Goal: Task Accomplishment & Management: Manage account settings

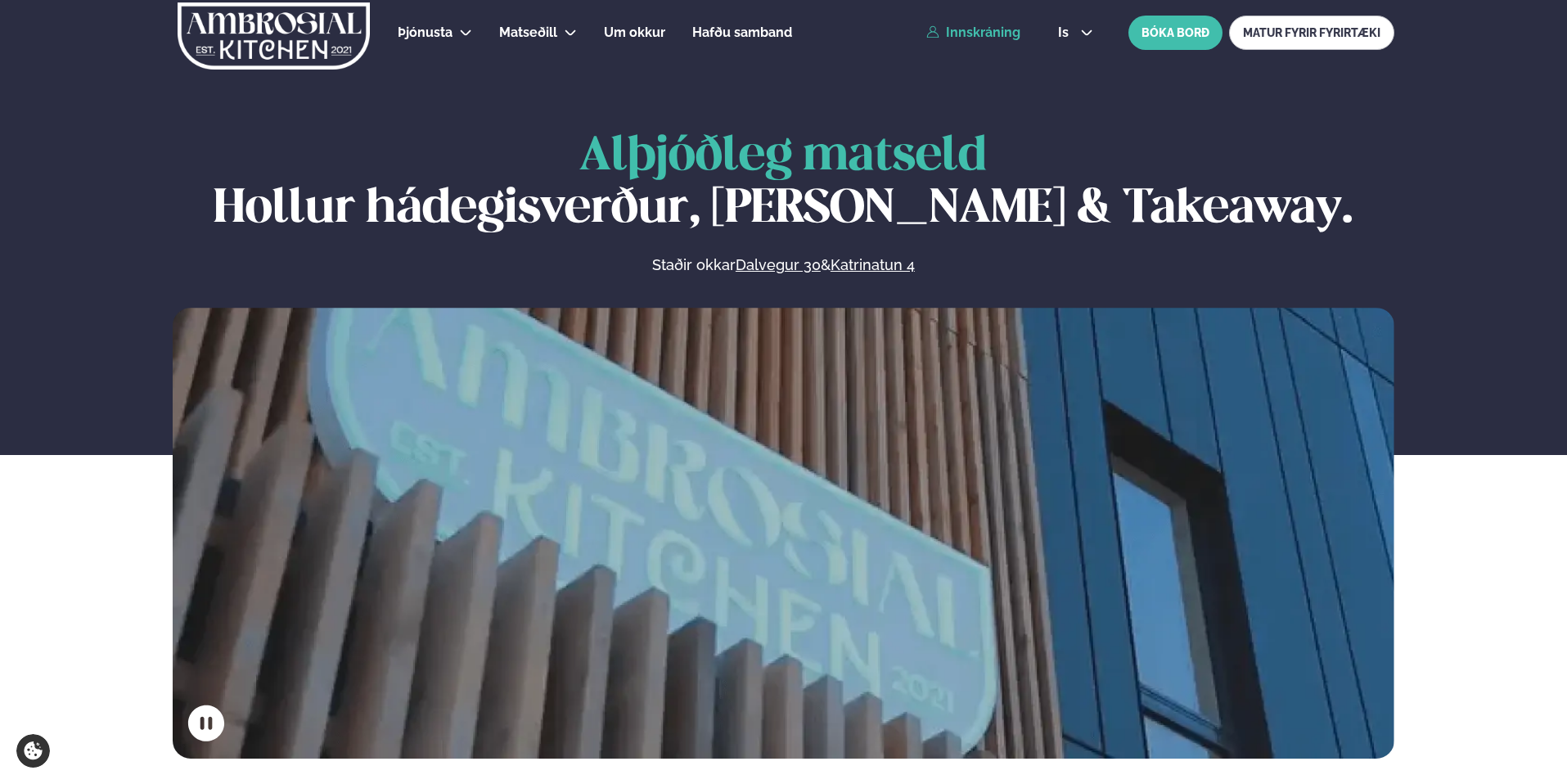
click at [983, 40] on link "Innskráning" at bounding box center [973, 32] width 94 height 15
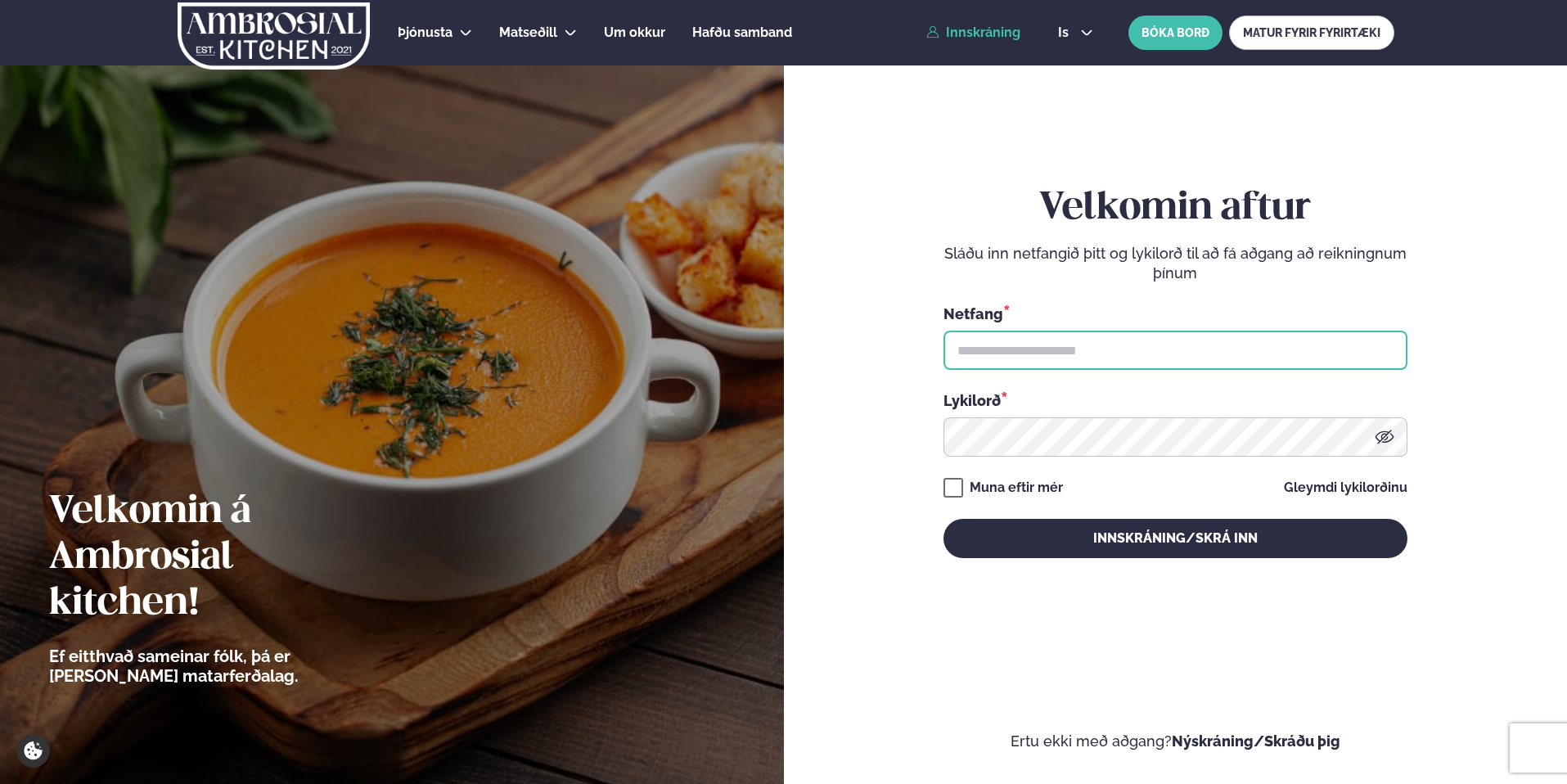
type input "**********"
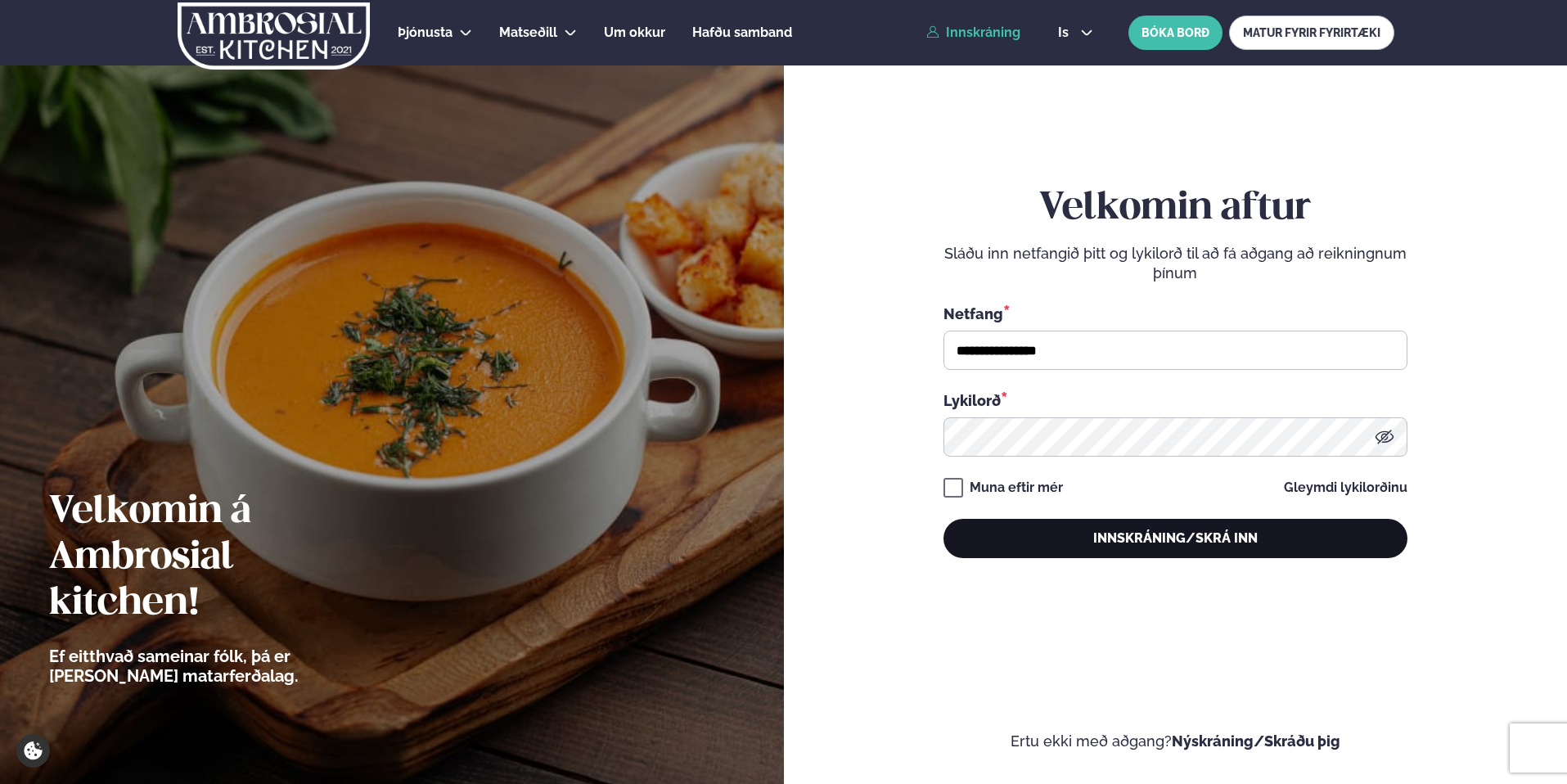
click at [1198, 532] on button "Innskráning/Skrá inn" at bounding box center [1175, 538] width 464 height 40
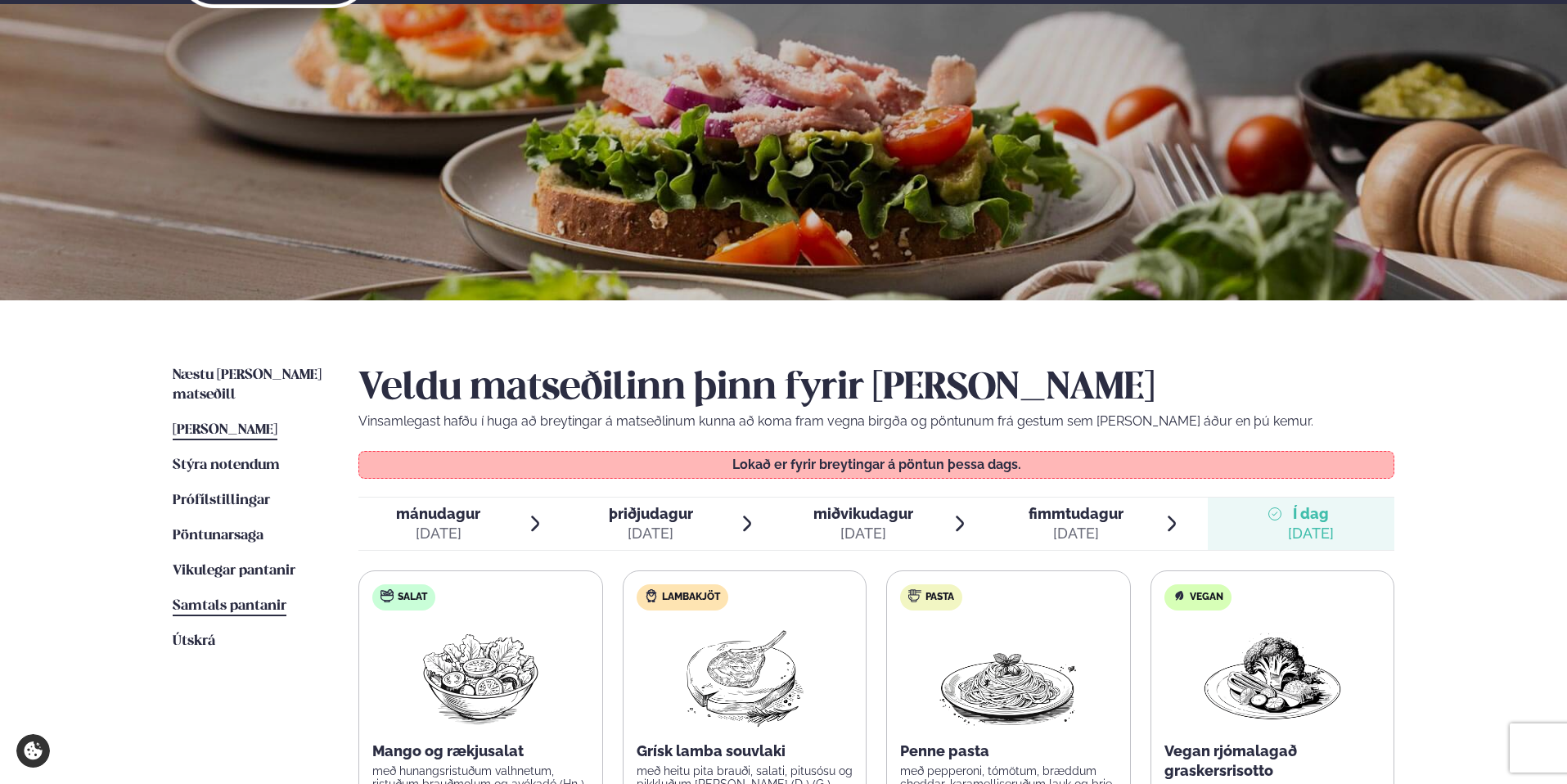
scroll to position [62, 0]
click at [230, 563] on span "Vikulegar pantanir" at bounding box center [235, 570] width 123 height 14
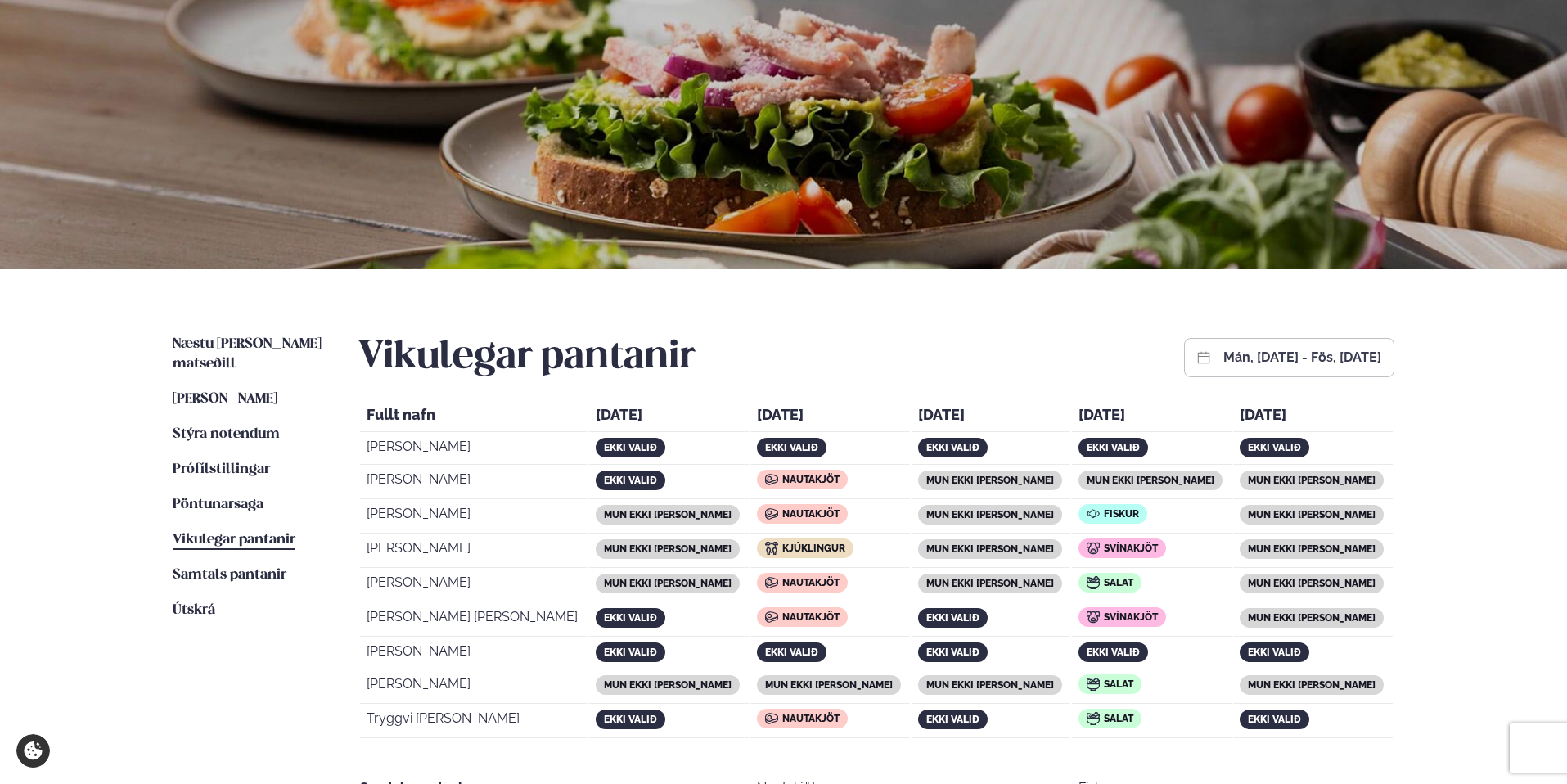
scroll to position [113, 0]
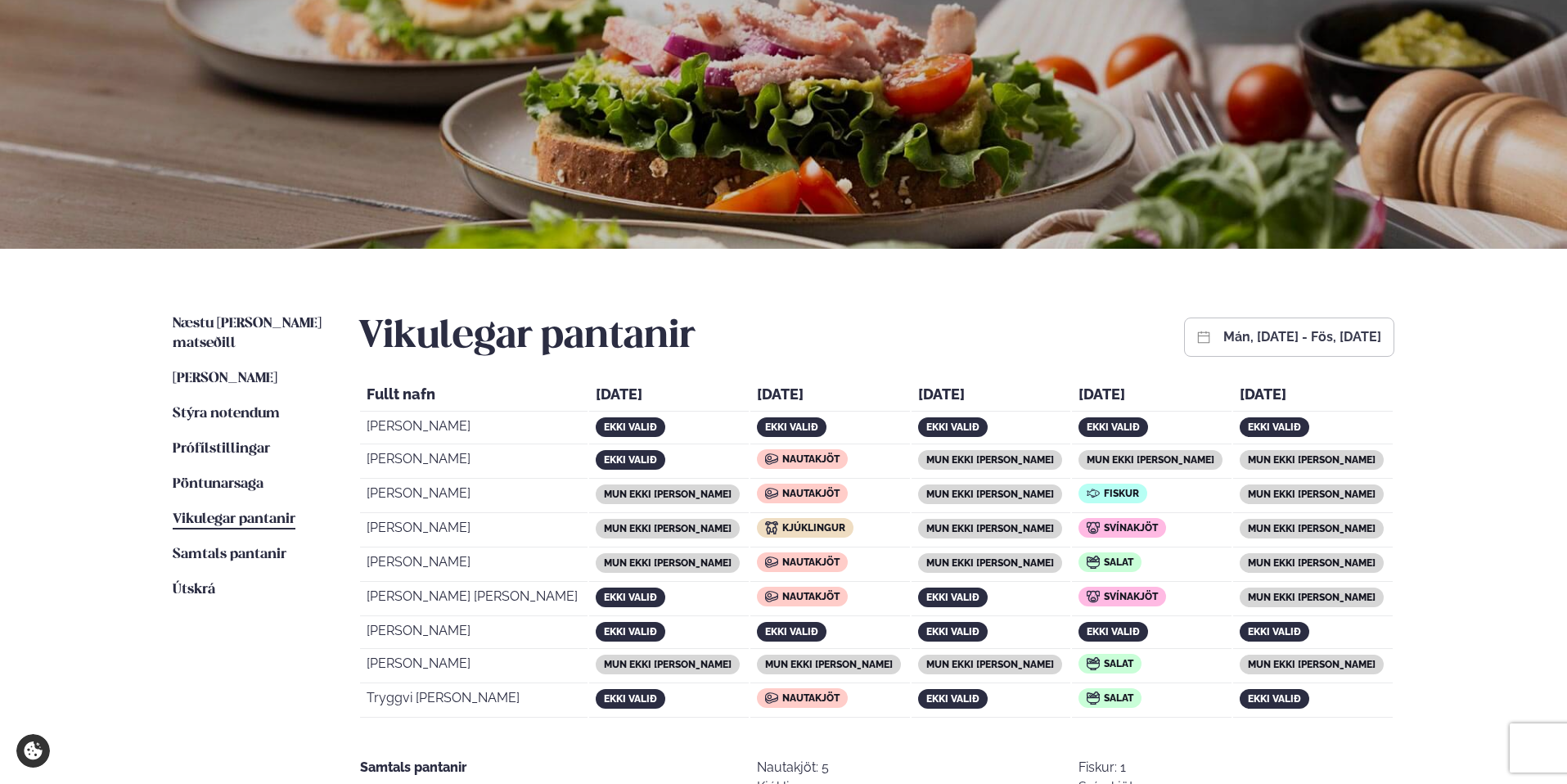
click at [1224, 336] on button "mán, [DATE] - fös, [DATE]" at bounding box center [1303, 336] width 158 height 13
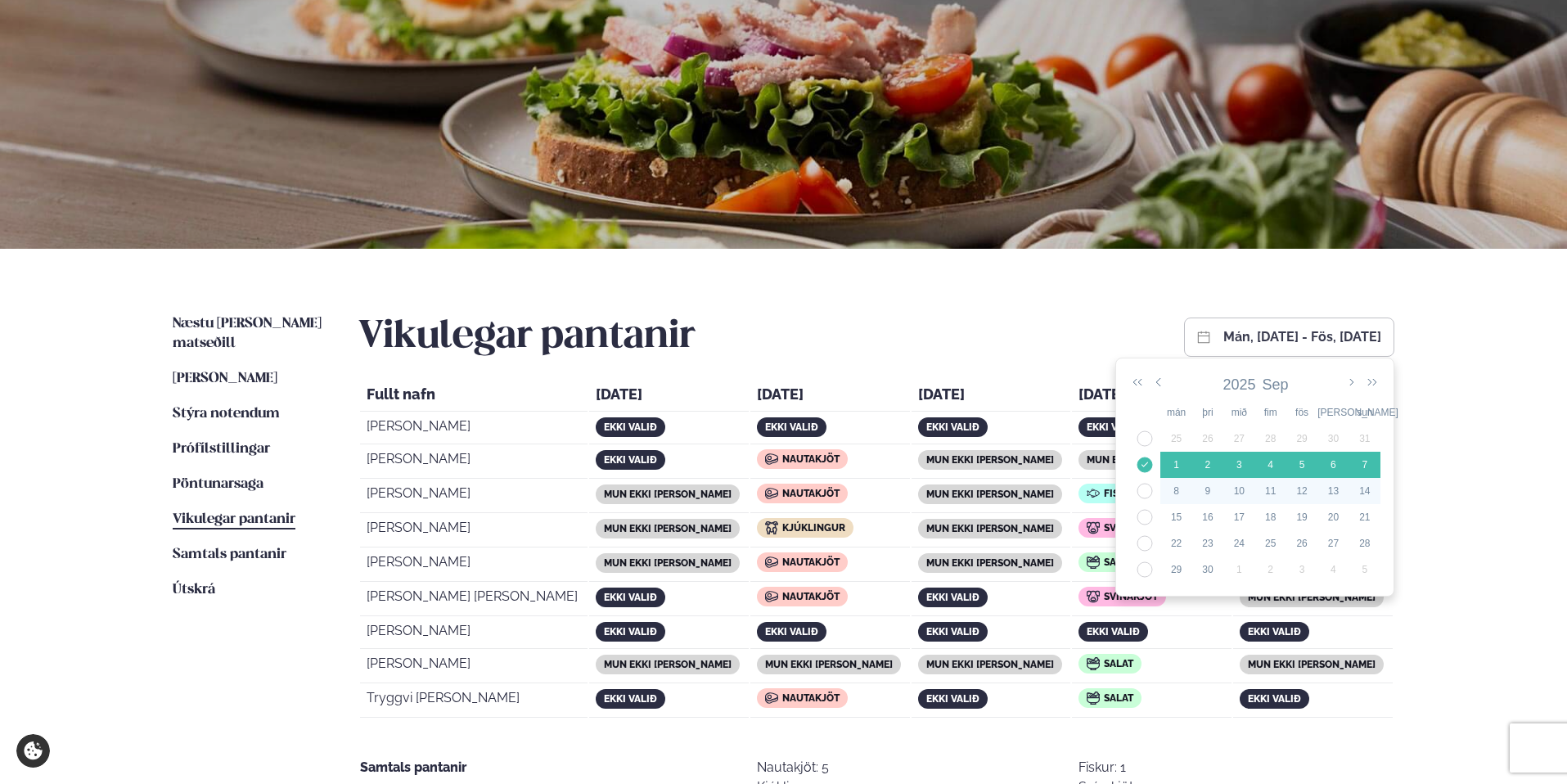
click at [1143, 488] on td "37" at bounding box center [1145, 491] width 31 height 26
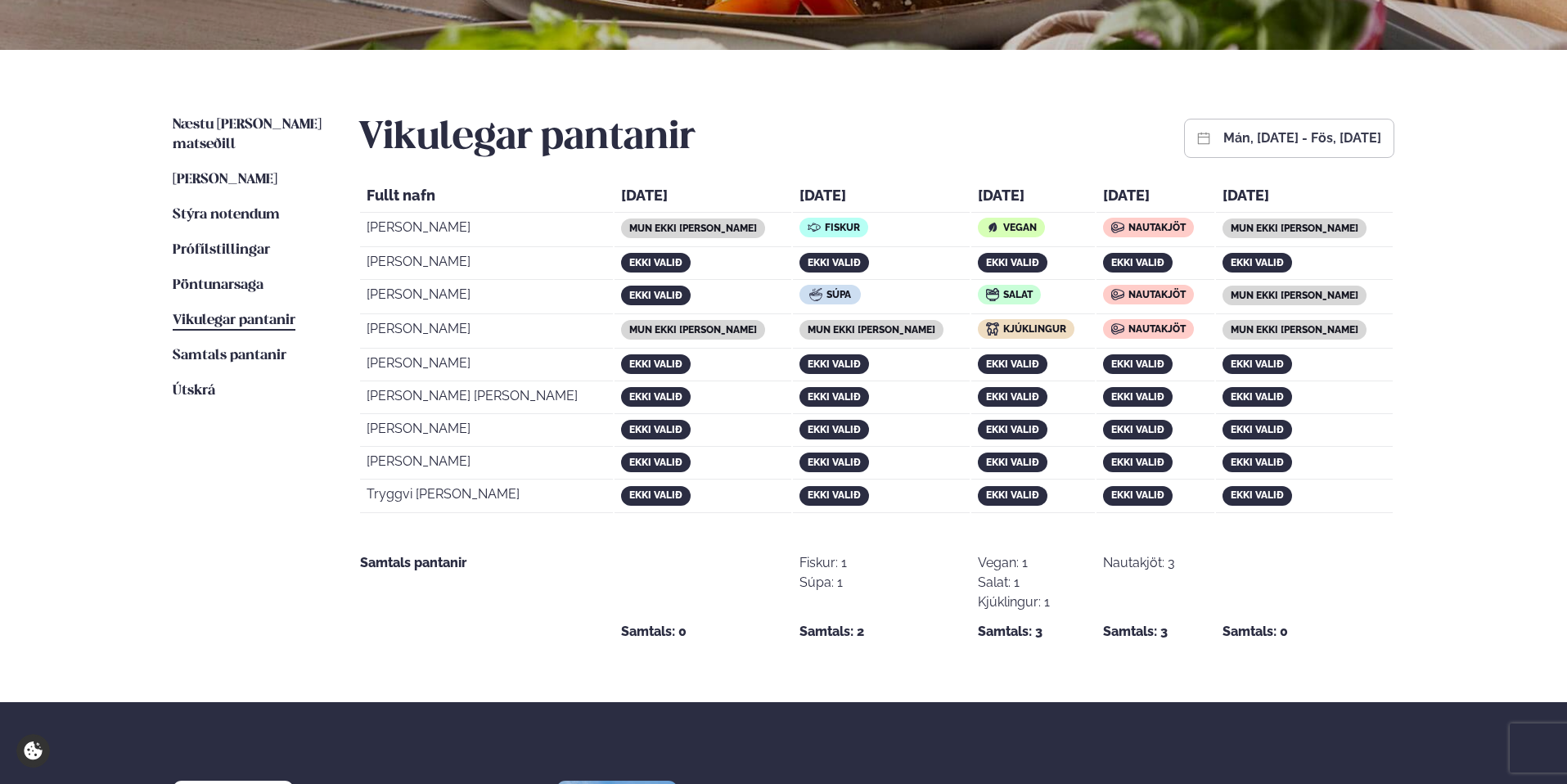
scroll to position [313, 0]
